Goal: Navigation & Orientation: Find specific page/section

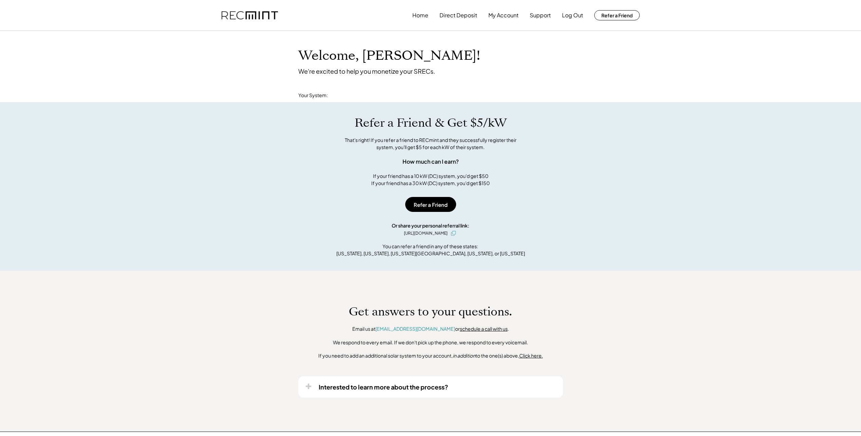
drag, startPoint x: 0, startPoint y: 0, endPoint x: 481, endPoint y: 115, distance: 494.1
click at [481, 116] on h1 "Refer a Friend & Get $5/kW" at bounding box center [431, 123] width 152 height 14
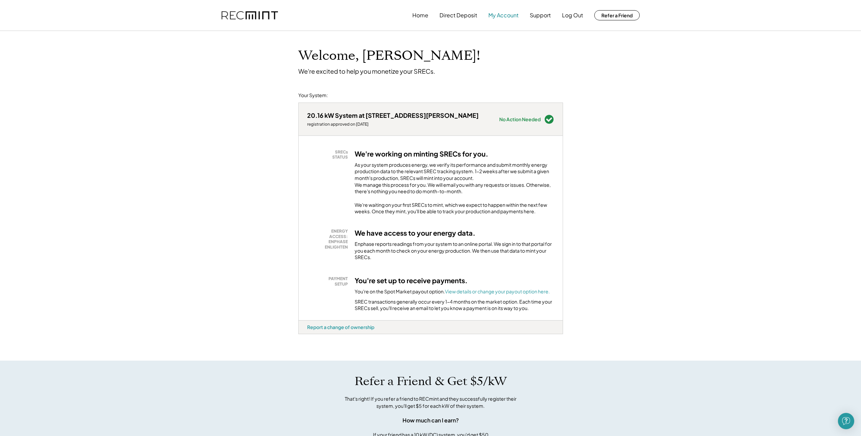
click at [514, 17] on button "My Account" at bounding box center [503, 15] width 30 height 14
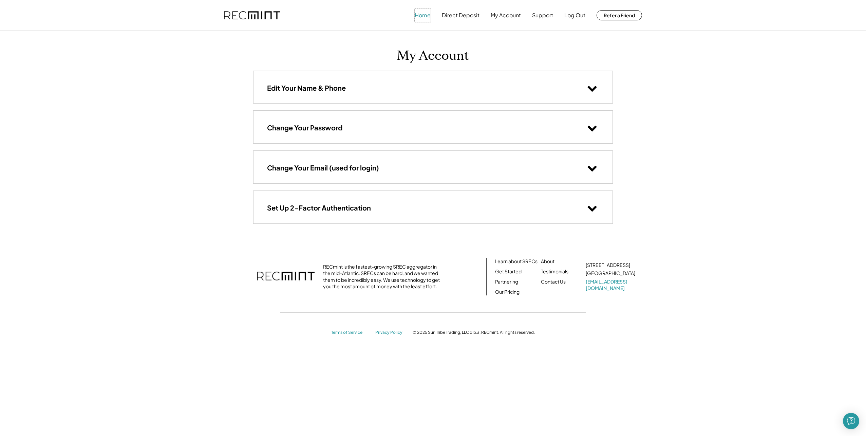
click at [427, 19] on button "Home" at bounding box center [423, 15] width 16 height 14
